Goal: Task Accomplishment & Management: Manage account settings

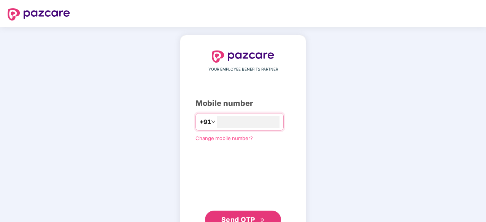
type input "*"
type input "**********"
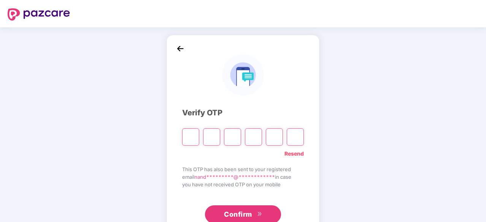
type input "*"
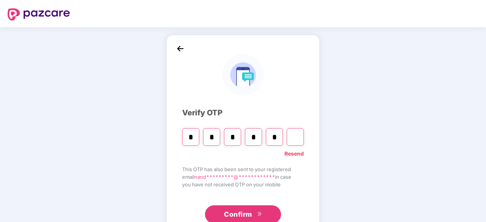
type input "*"
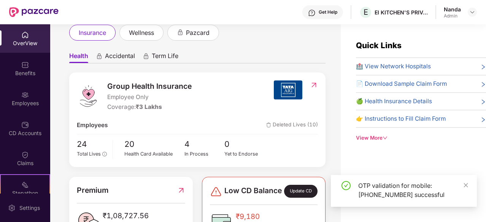
scroll to position [87, 0]
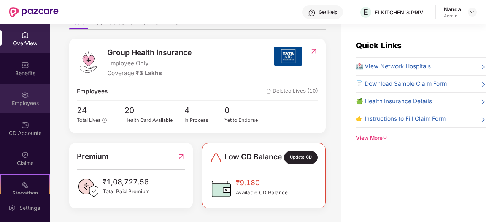
click at [30, 93] on div "Employees" at bounding box center [25, 98] width 50 height 29
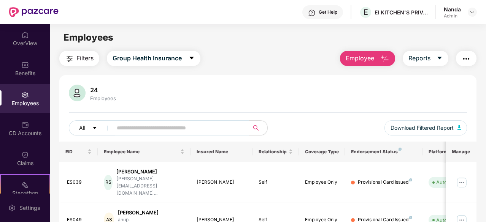
click at [187, 128] on input "text" at bounding box center [178, 127] width 122 height 11
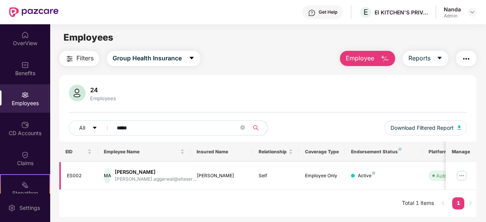
type input "*****"
click at [463, 177] on img at bounding box center [461, 176] width 12 height 12
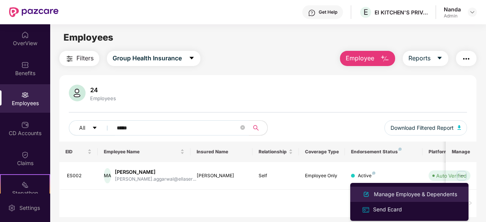
click at [387, 197] on div "Manage Employee & Dependents" at bounding box center [415, 194] width 86 height 8
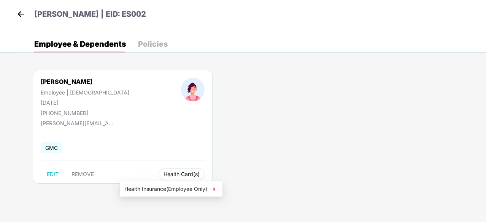
click at [159, 178] on button "Health Card(s)" at bounding box center [182, 174] width 46 height 12
click at [154, 190] on span "Health Insurance(Employee Only)" at bounding box center [171, 189] width 94 height 8
